Goal: Transaction & Acquisition: Purchase product/service

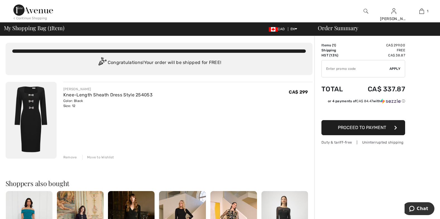
click at [362, 126] on button "Proceed to Payment" at bounding box center [363, 127] width 84 height 15
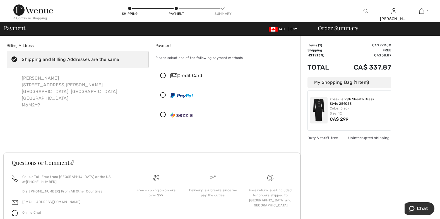
click at [162, 114] on icon at bounding box center [163, 115] width 15 height 6
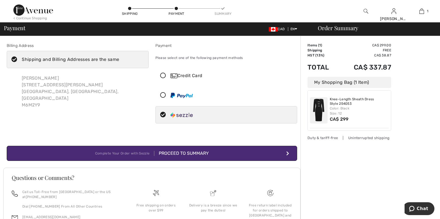
click at [205, 149] on button "Complete Your Order with Sezzle Proceed to Summary" at bounding box center [152, 153] width 291 height 15
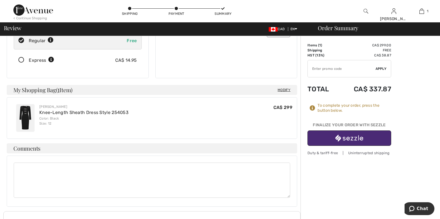
scroll to position [100, 0]
click at [342, 136] on img "button" at bounding box center [349, 138] width 28 height 7
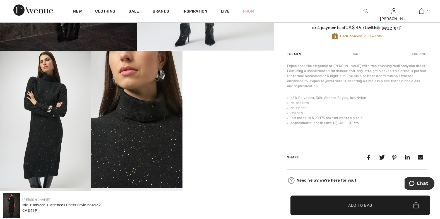
scroll to position [178, 0]
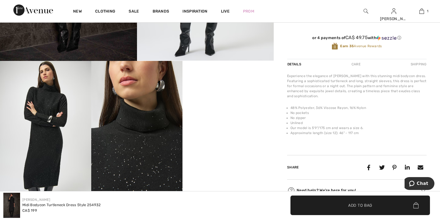
click at [223, 107] on video "Your browser does not support the video tag." at bounding box center [228, 84] width 91 height 46
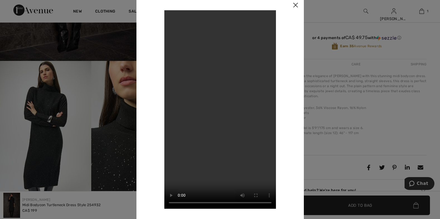
click at [296, 3] on img at bounding box center [295, 5] width 17 height 17
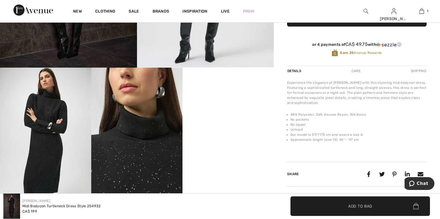
scroll to position [0, 0]
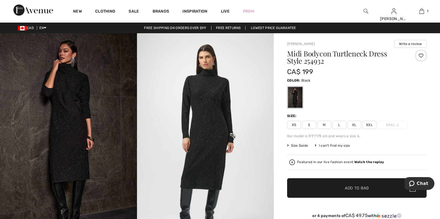
click at [357, 185] on span "Add to Bag" at bounding box center [357, 188] width 24 height 6
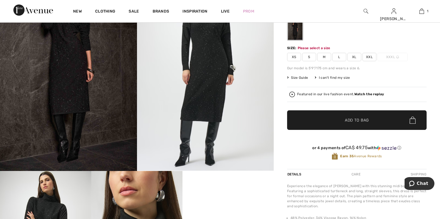
scroll to position [69, 0]
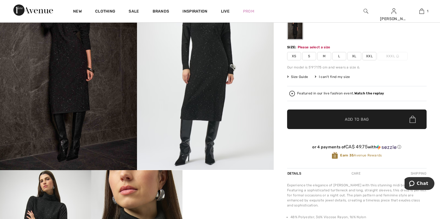
drag, startPoint x: 340, startPoint y: 52, endPoint x: 343, endPoint y: 53, distance: 2.9
click at [341, 52] on span "L" at bounding box center [339, 56] width 14 height 8
click at [352, 116] on span "✔ Added to Bag Add to Bag" at bounding box center [357, 119] width 140 height 20
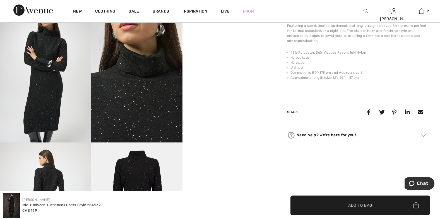
scroll to position [236, 0]
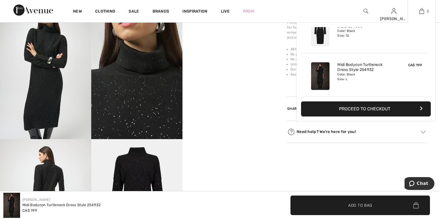
click at [421, 11] on img at bounding box center [421, 11] width 5 height 7
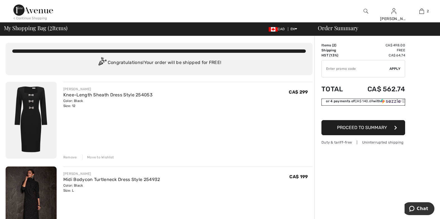
click at [395, 99] on div "or 4 payments of CA$ 140.69 with ⓘ" at bounding box center [365, 101] width 79 height 5
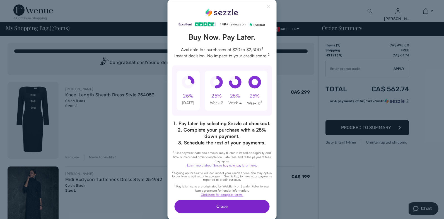
click at [221, 203] on button "Close" at bounding box center [221, 206] width 95 height 13
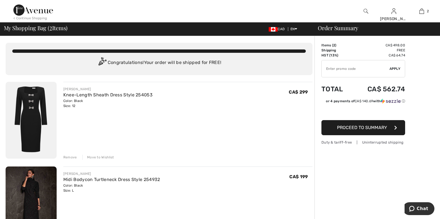
click at [357, 128] on span "Proceed to Summary" at bounding box center [362, 127] width 50 height 5
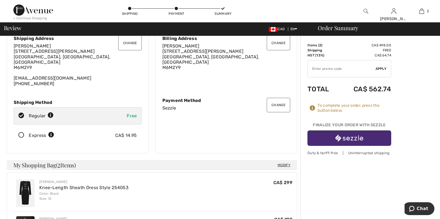
scroll to position [35, 0]
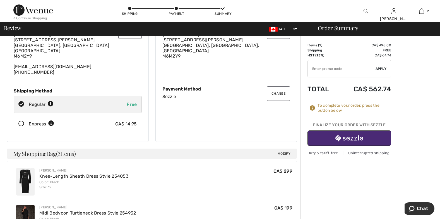
click at [354, 136] on img "button" at bounding box center [349, 138] width 28 height 7
